Goal: Transaction & Acquisition: Purchase product/service

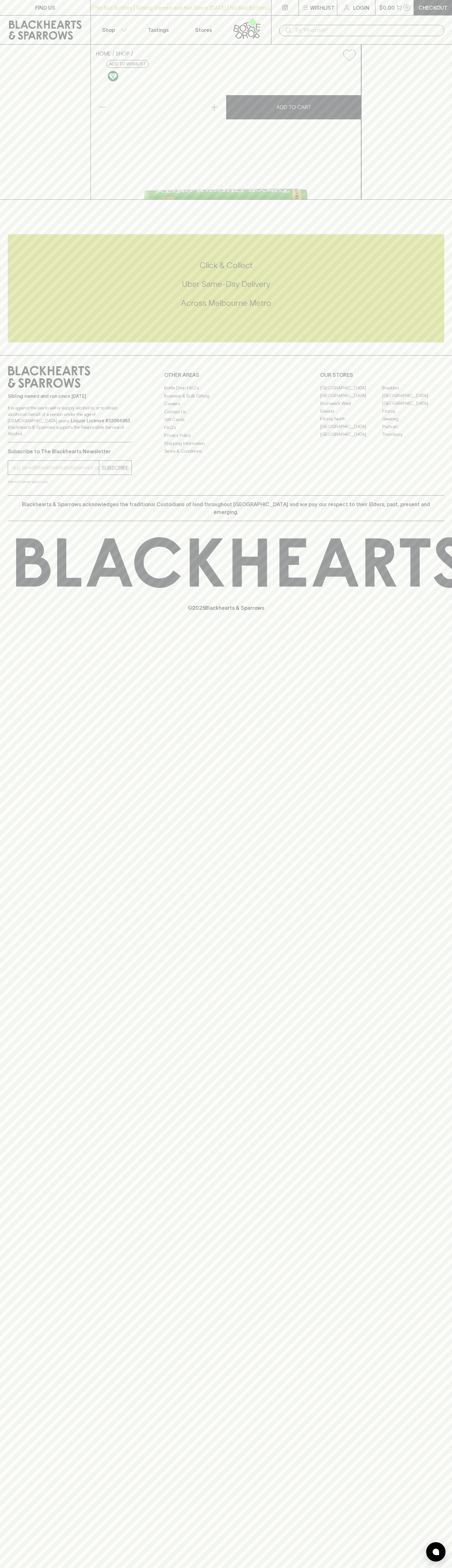
click at [346, 8] on icon at bounding box center [346, 8] width 8 height 8
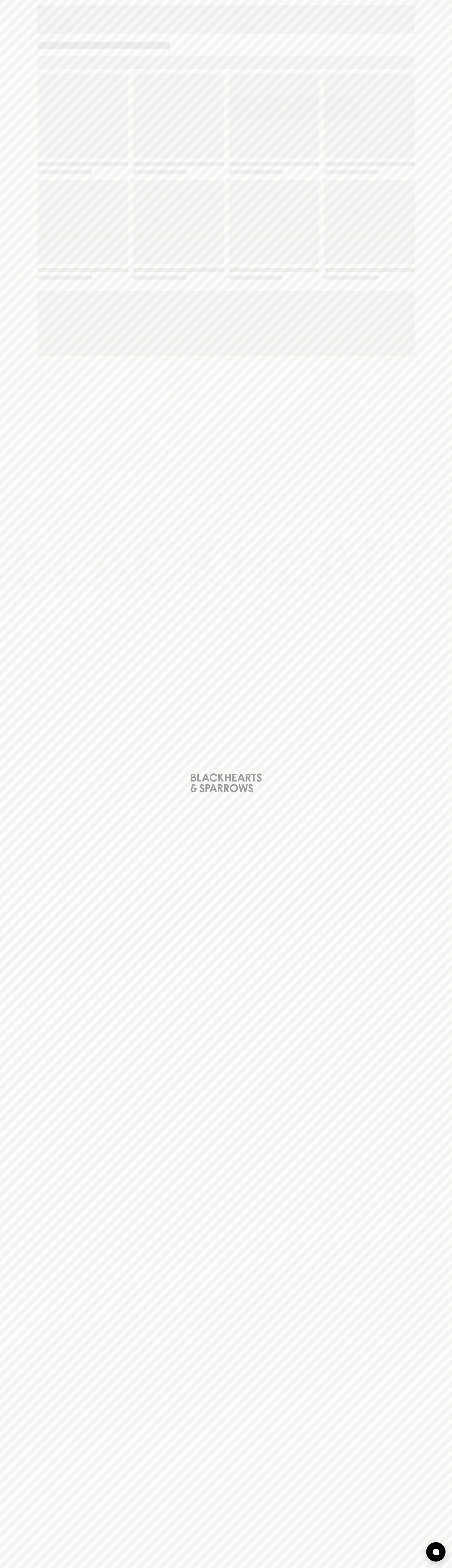
click at [450, 1518] on div "Loading" at bounding box center [226, 784] width 452 height 1568
click at [401, 1567] on html "FIND US | No Bad Bottles | Sibling Owned and Run Since [DATE] | No Bad Bottles …" at bounding box center [226, 784] width 452 height 1568
click at [3, 498] on div "Loading" at bounding box center [226, 784] width 452 height 1568
